Goal: Check status: Check status

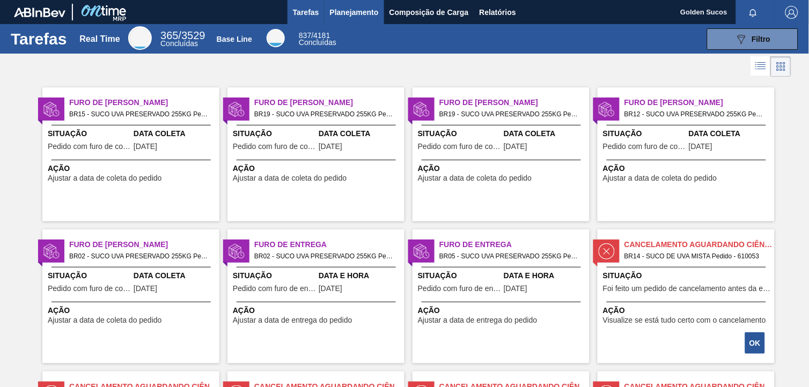
click at [363, 12] on span "Planejamento" at bounding box center [354, 12] width 49 height 13
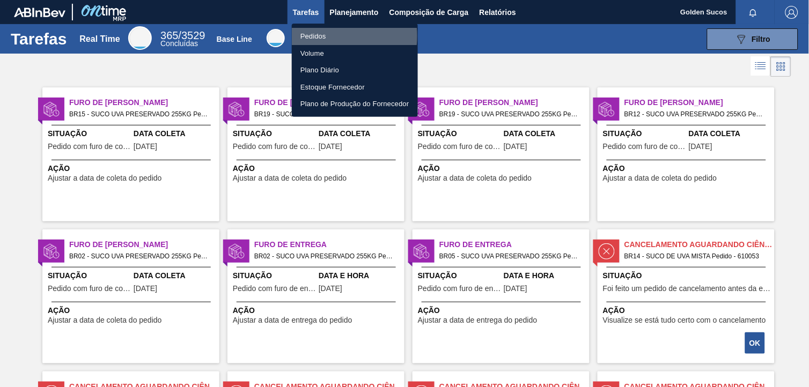
click at [318, 36] on li "Pedidos" at bounding box center [355, 36] width 126 height 17
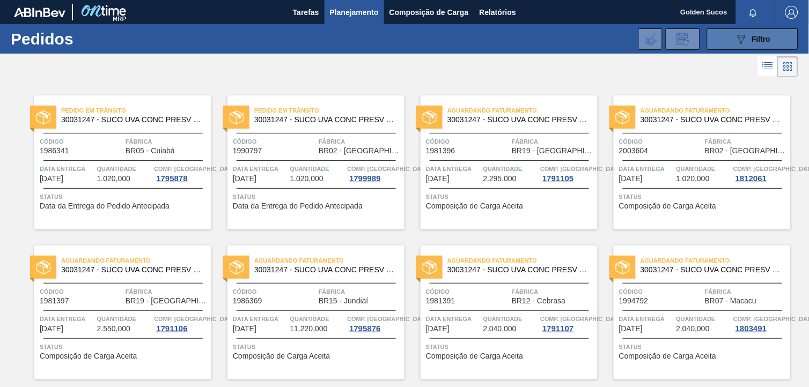
click at [753, 39] on span "Filtro" at bounding box center [761, 39] width 19 height 9
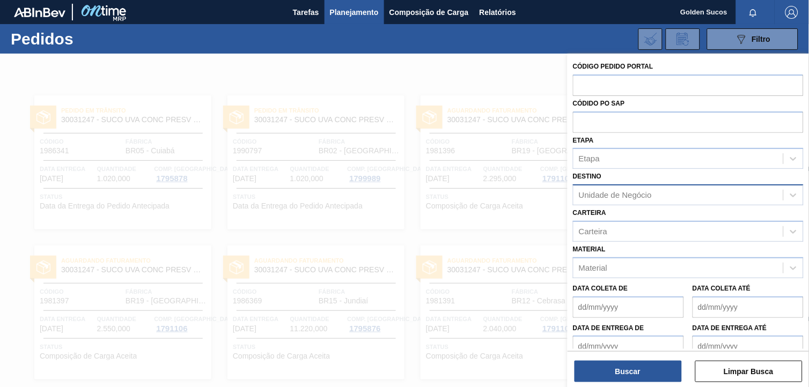
click at [678, 195] on div "Unidade de Negócio" at bounding box center [678, 196] width 210 height 16
type input "cam"
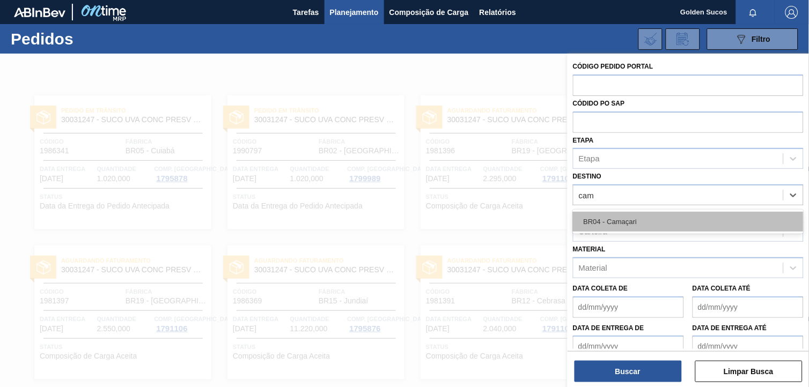
click at [653, 218] on div "BR04 - Camaçari" at bounding box center [688, 222] width 231 height 20
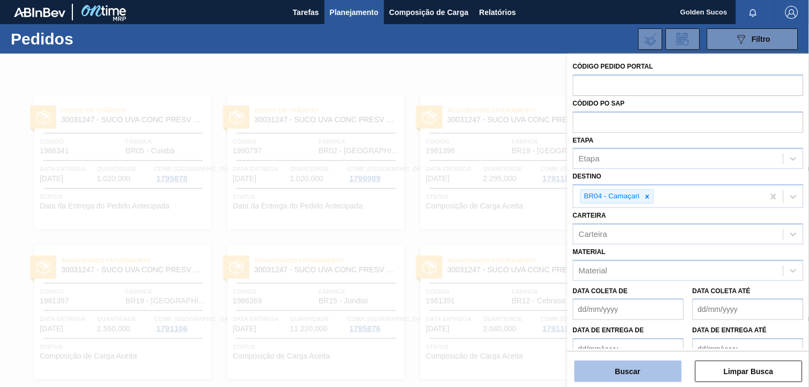
click at [658, 369] on button "Buscar" at bounding box center [627, 371] width 107 height 21
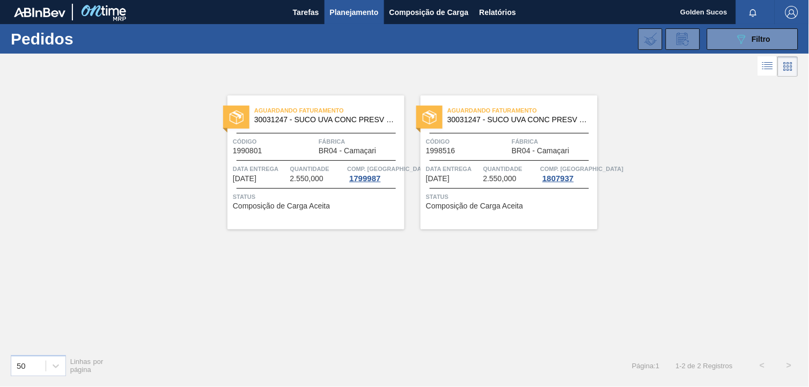
click at [522, 120] on span "30031247 - SUCO UVA CONC PRESV 255KG" at bounding box center [518, 120] width 142 height 8
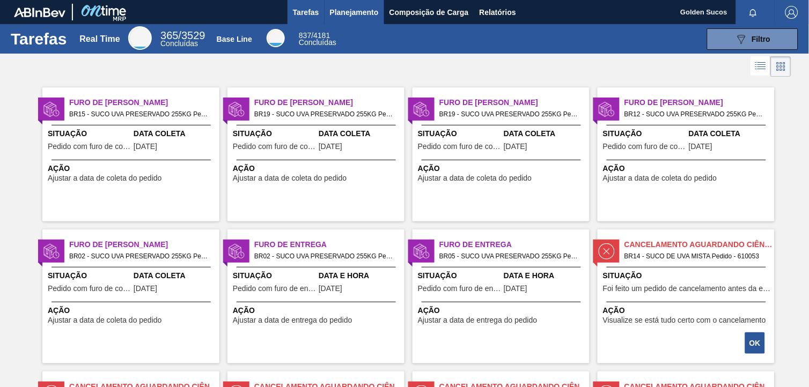
click at [346, 10] on span "Planejamento" at bounding box center [354, 12] width 49 height 13
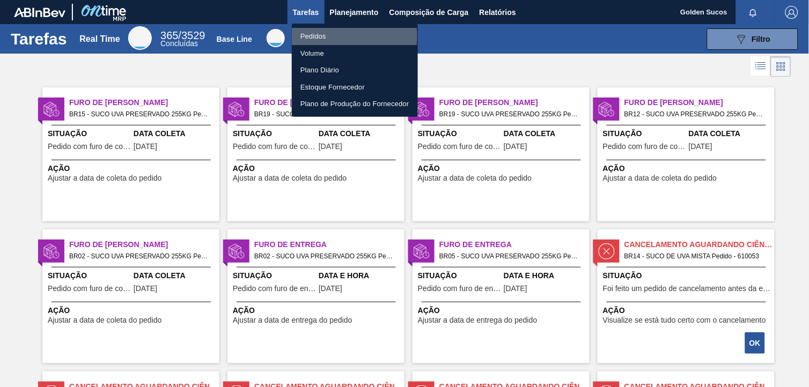
drag, startPoint x: 326, startPoint y: 36, endPoint x: 356, endPoint y: 61, distance: 38.9
click at [326, 36] on li "Pedidos" at bounding box center [355, 36] width 126 height 17
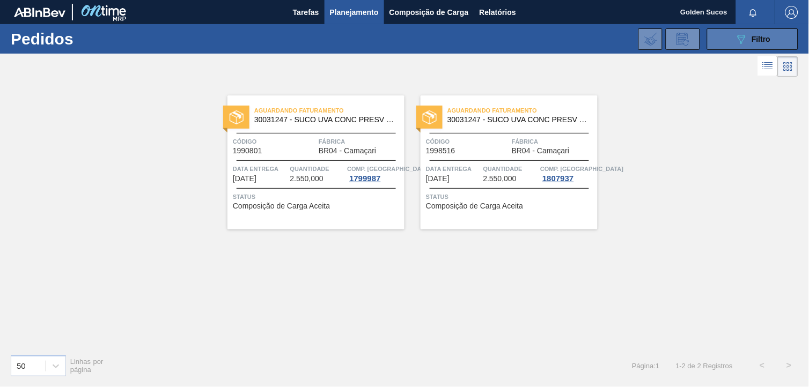
click at [779, 40] on button "089F7B8B-B2A5-4AFE-B5C0-19BA573D28AC Filtro" at bounding box center [752, 38] width 91 height 21
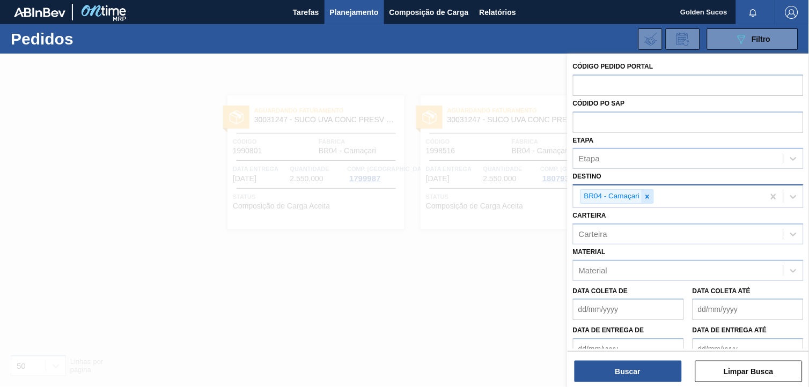
click at [649, 194] on icon at bounding box center [647, 197] width 8 height 8
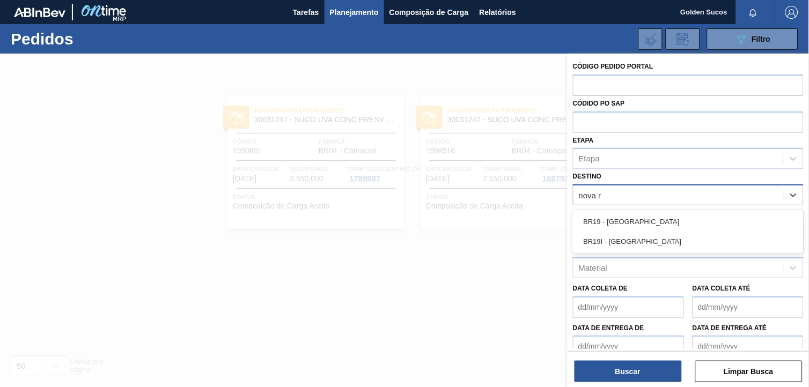
type input "nova ri"
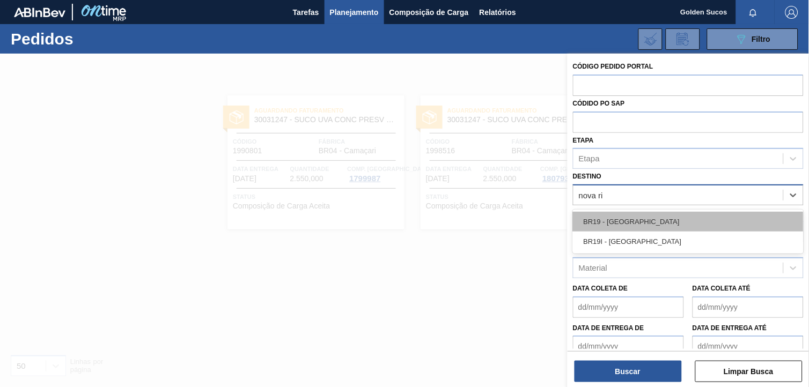
click at [646, 217] on div "BR19 - Nova Rio" at bounding box center [688, 222] width 231 height 20
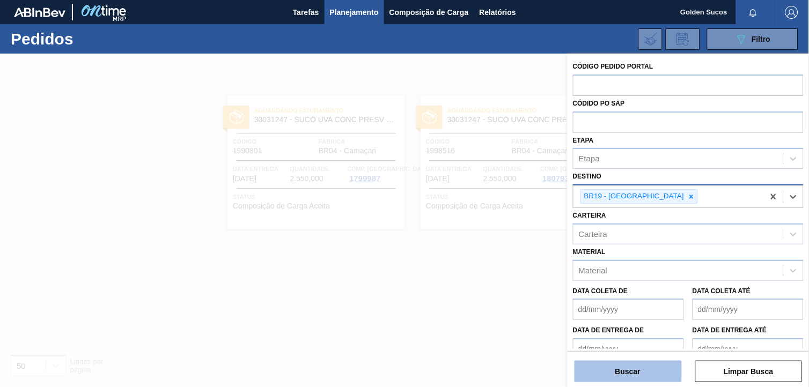
click at [661, 372] on button "Buscar" at bounding box center [627, 371] width 107 height 21
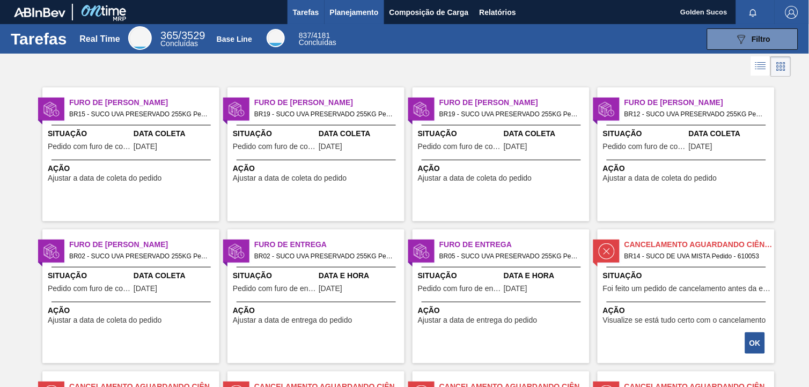
click at [356, 14] on span "Planejamento" at bounding box center [354, 12] width 49 height 13
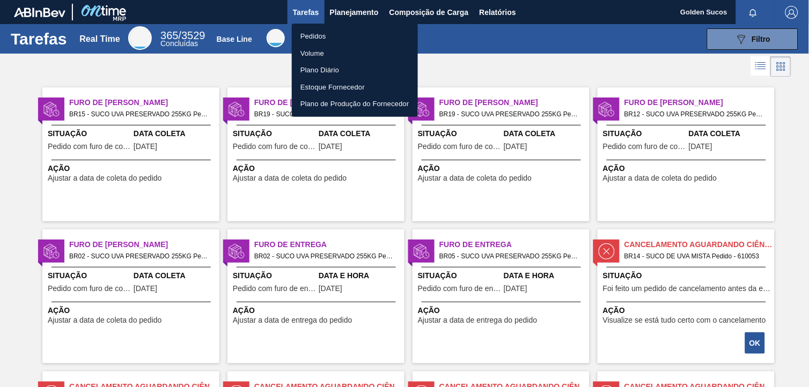
click at [333, 33] on li "Pedidos" at bounding box center [355, 36] width 126 height 17
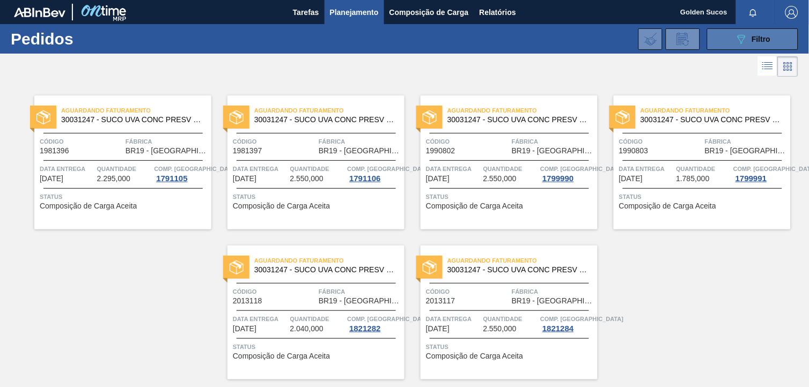
click at [768, 40] on span "Filtro" at bounding box center [761, 39] width 19 height 9
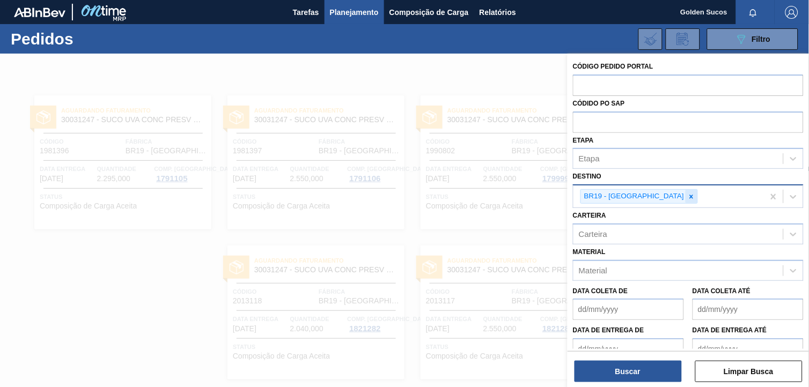
click at [690, 196] on icon at bounding box center [692, 197] width 4 height 4
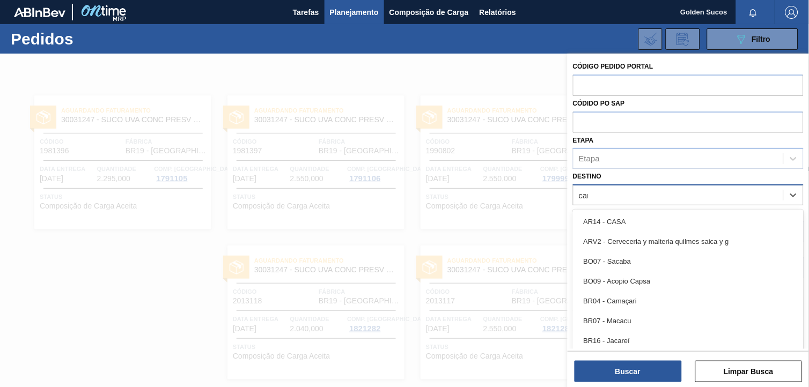
type input "cama"
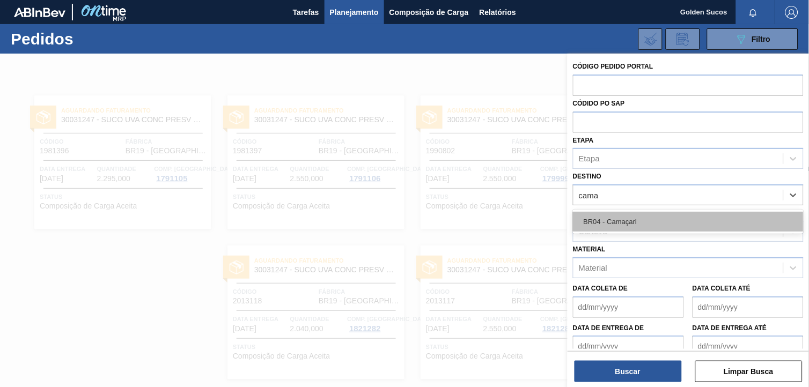
click at [643, 217] on div "BR04 - Camaçari" at bounding box center [688, 222] width 231 height 20
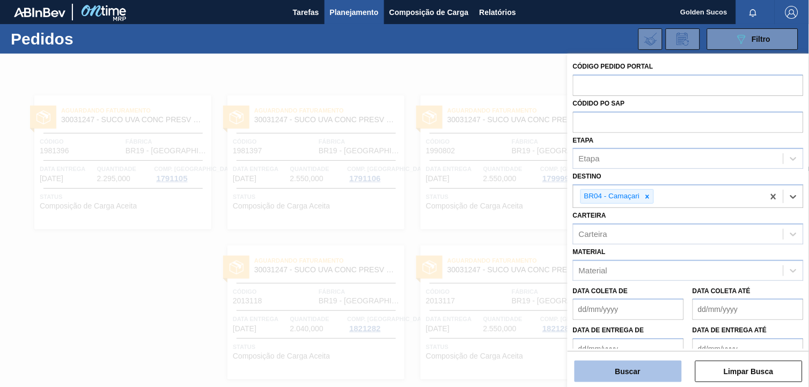
click at [661, 373] on button "Buscar" at bounding box center [627, 371] width 107 height 21
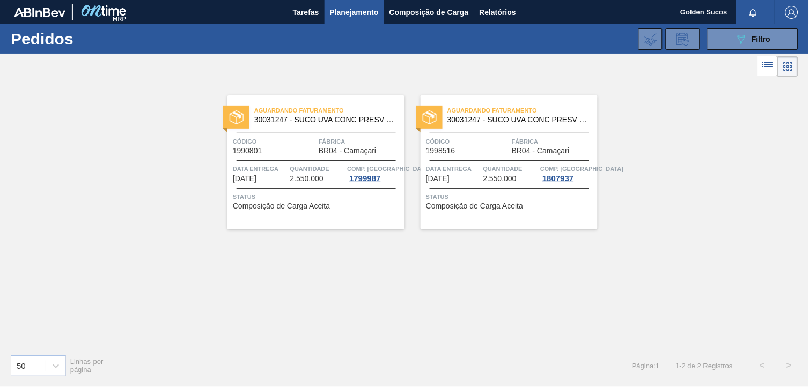
click at [317, 169] on span "Quantidade" at bounding box center [317, 169] width 55 height 11
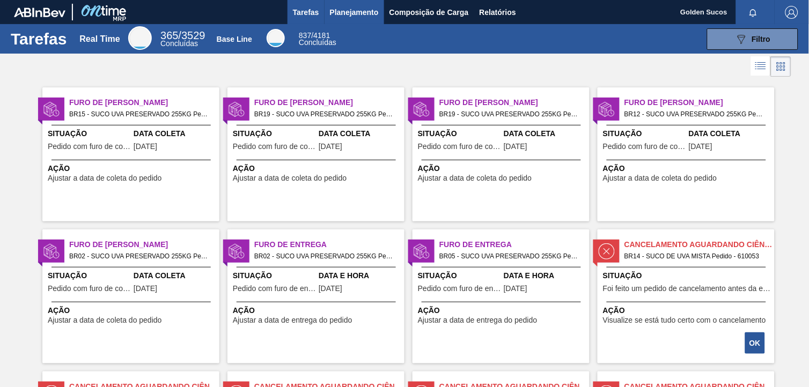
click at [358, 14] on span "Planejamento" at bounding box center [354, 12] width 49 height 13
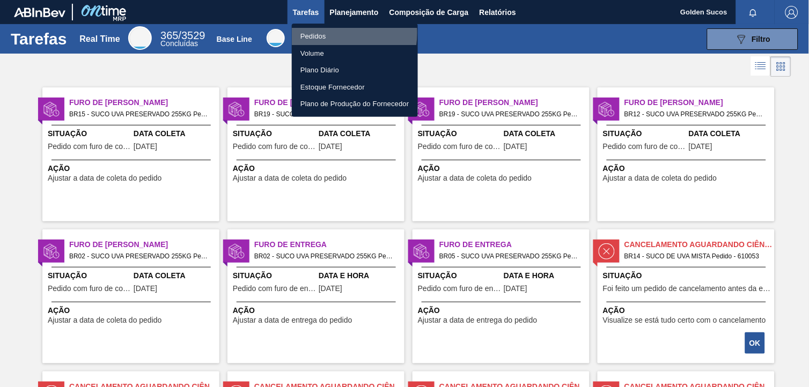
click at [321, 33] on li "Pedidos" at bounding box center [355, 36] width 126 height 17
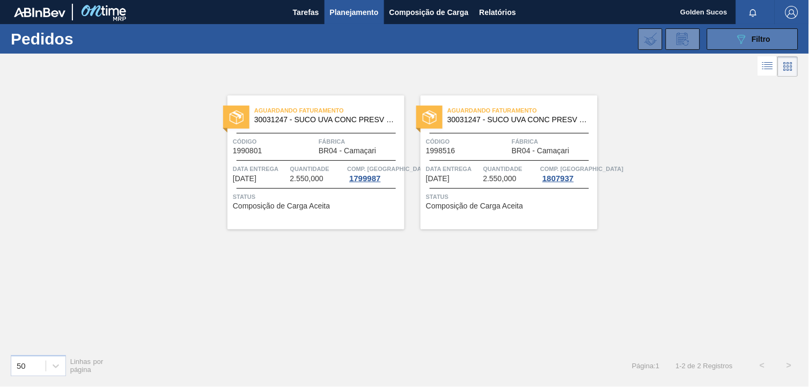
click at [756, 45] on div "089F7B8B-B2A5-4AFE-B5C0-19BA573D28AC Filtro" at bounding box center [753, 39] width 36 height 13
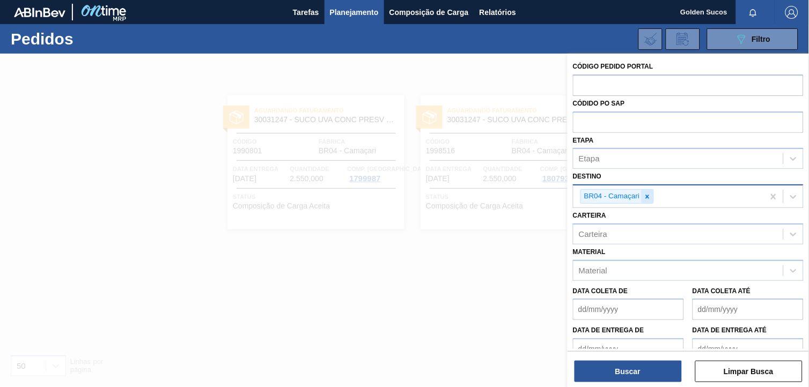
click at [649, 195] on icon at bounding box center [647, 197] width 8 height 8
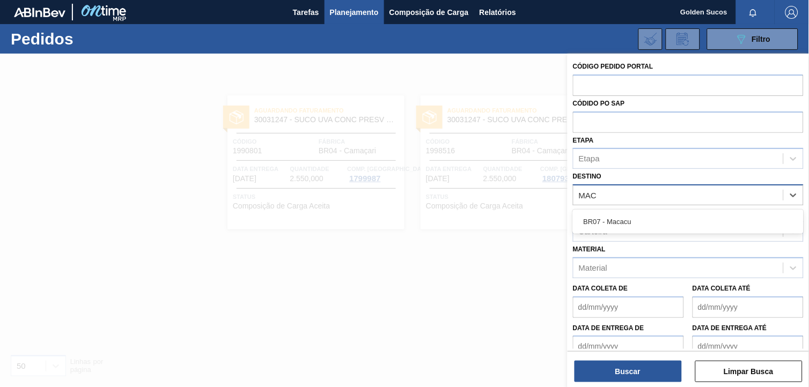
type input "MACA"
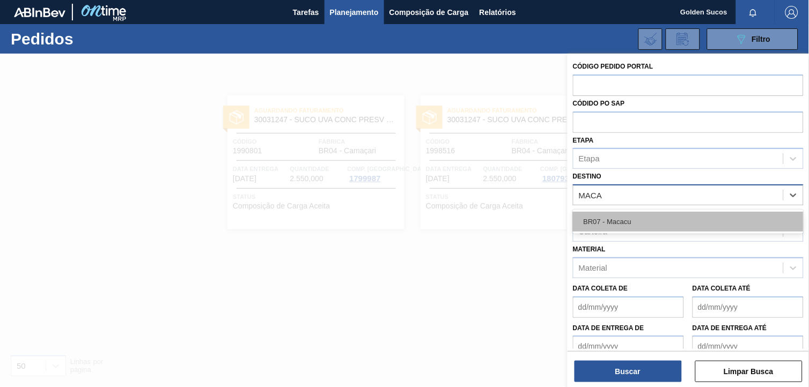
click at [665, 222] on div "BR07 - Macacu" at bounding box center [688, 222] width 231 height 20
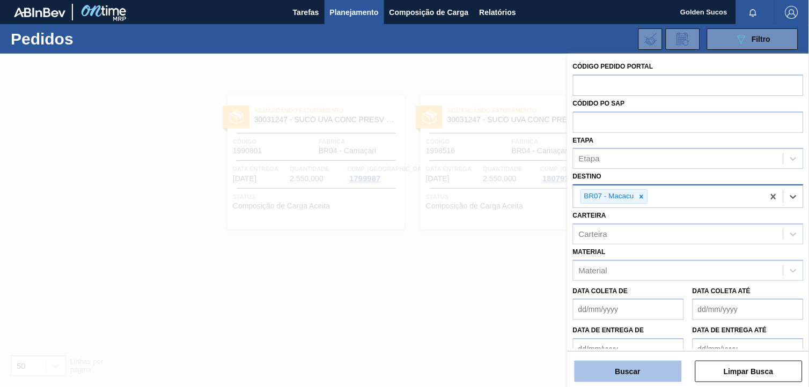
click at [660, 368] on button "Buscar" at bounding box center [627, 371] width 107 height 21
